Goal: Information Seeking & Learning: Find specific page/section

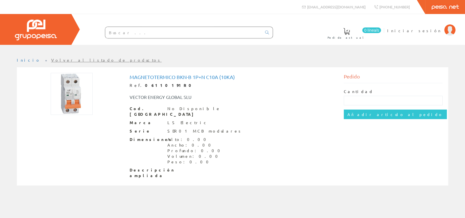
click at [138, 30] on input "text" at bounding box center [183, 32] width 156 height 11
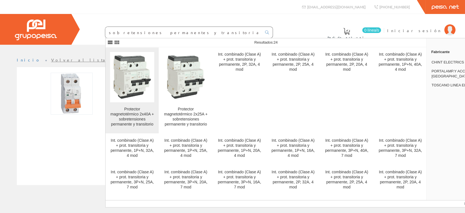
type input "sobretensiones permanentes y transitorias"
click at [135, 90] on img at bounding box center [132, 77] width 44 height 44
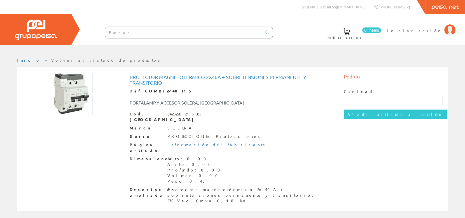
click at [67, 91] on img at bounding box center [72, 94] width 42 height 42
click at [67, 92] on img at bounding box center [72, 94] width 42 height 42
click at [77, 92] on img at bounding box center [72, 94] width 42 height 42
